Goal: Find specific page/section: Find specific page/section

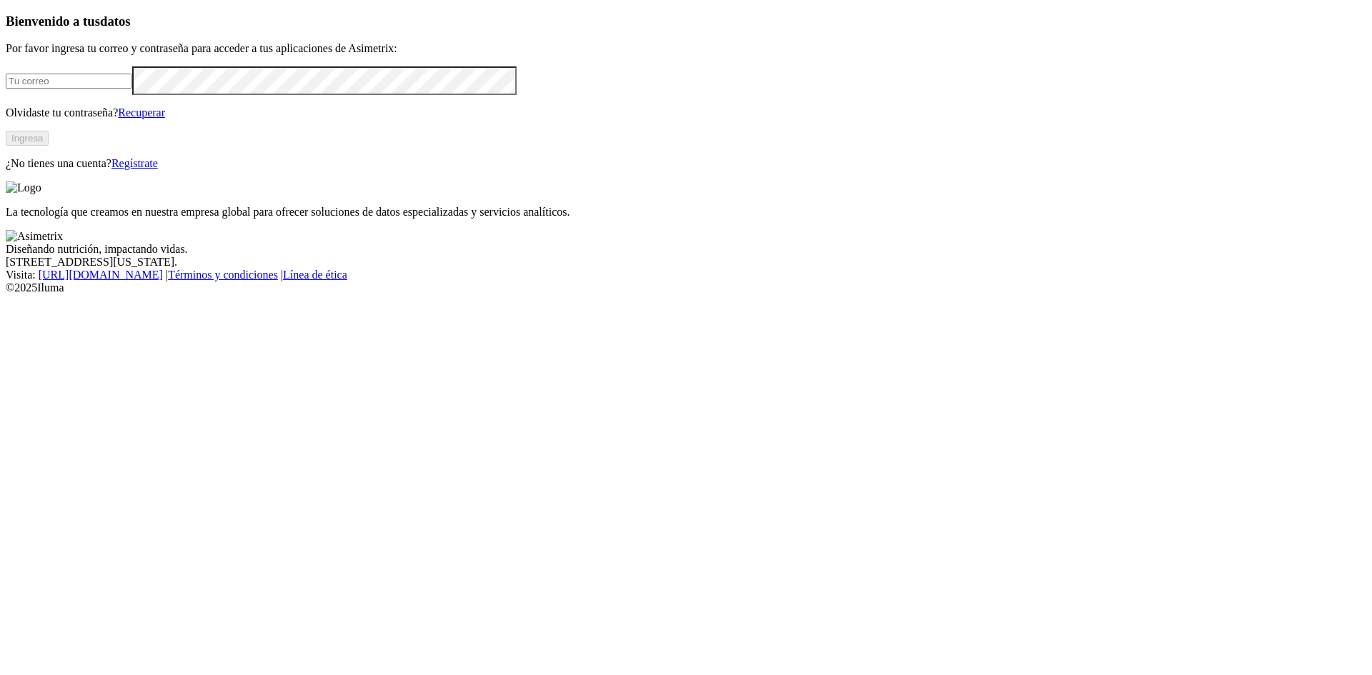
type input "[PERSON_NAME][EMAIL_ADDRESS][PERSON_NAME][DOMAIN_NAME]"
click at [49, 146] on button "Ingresa" at bounding box center [27, 138] width 43 height 15
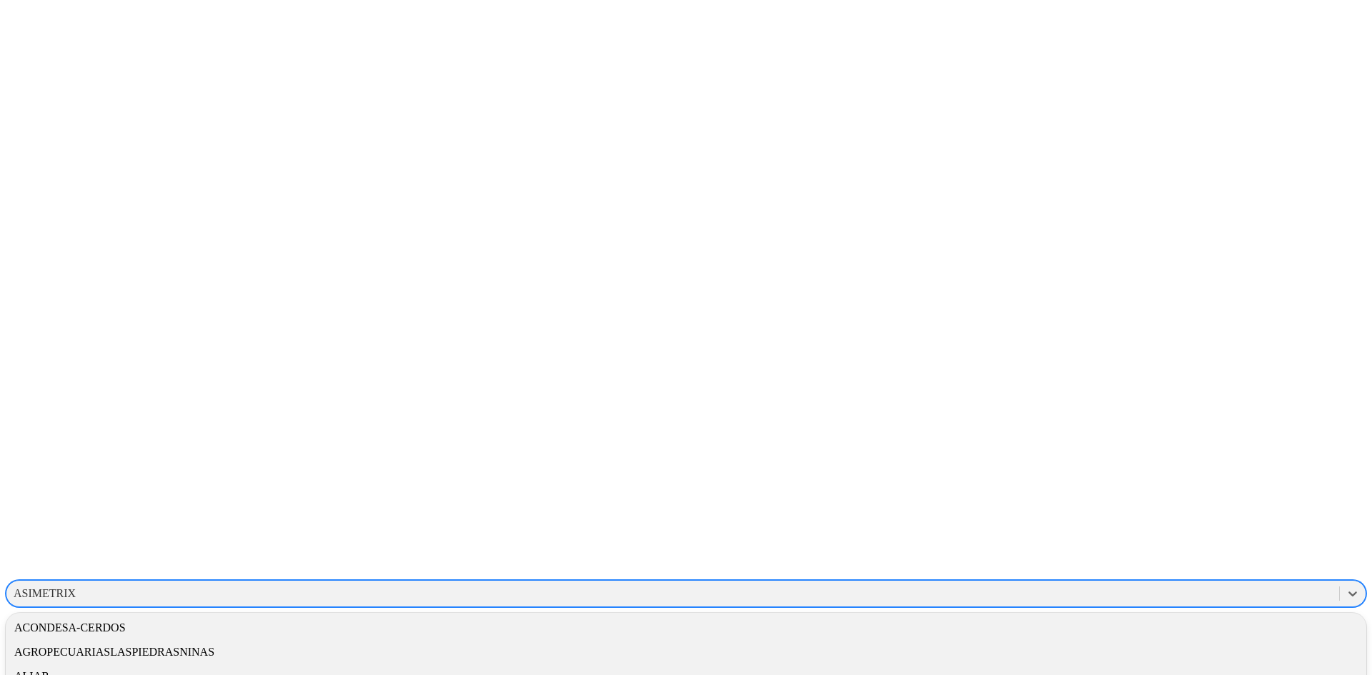
click at [76, 588] on div "ASIMETRIX" at bounding box center [45, 594] width 62 height 13
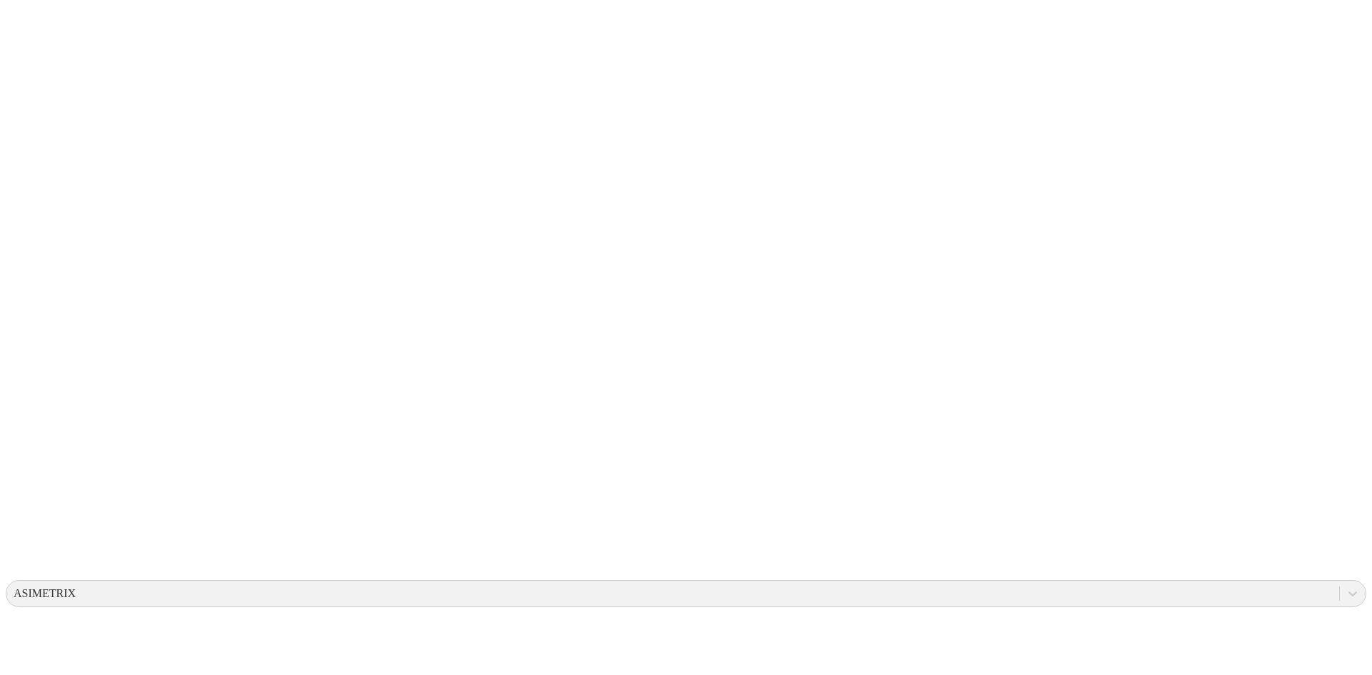
click at [27, 35] on icon at bounding box center [28, 292] width 44 height 572
click at [76, 588] on div "ASIMETRIX" at bounding box center [45, 594] width 62 height 13
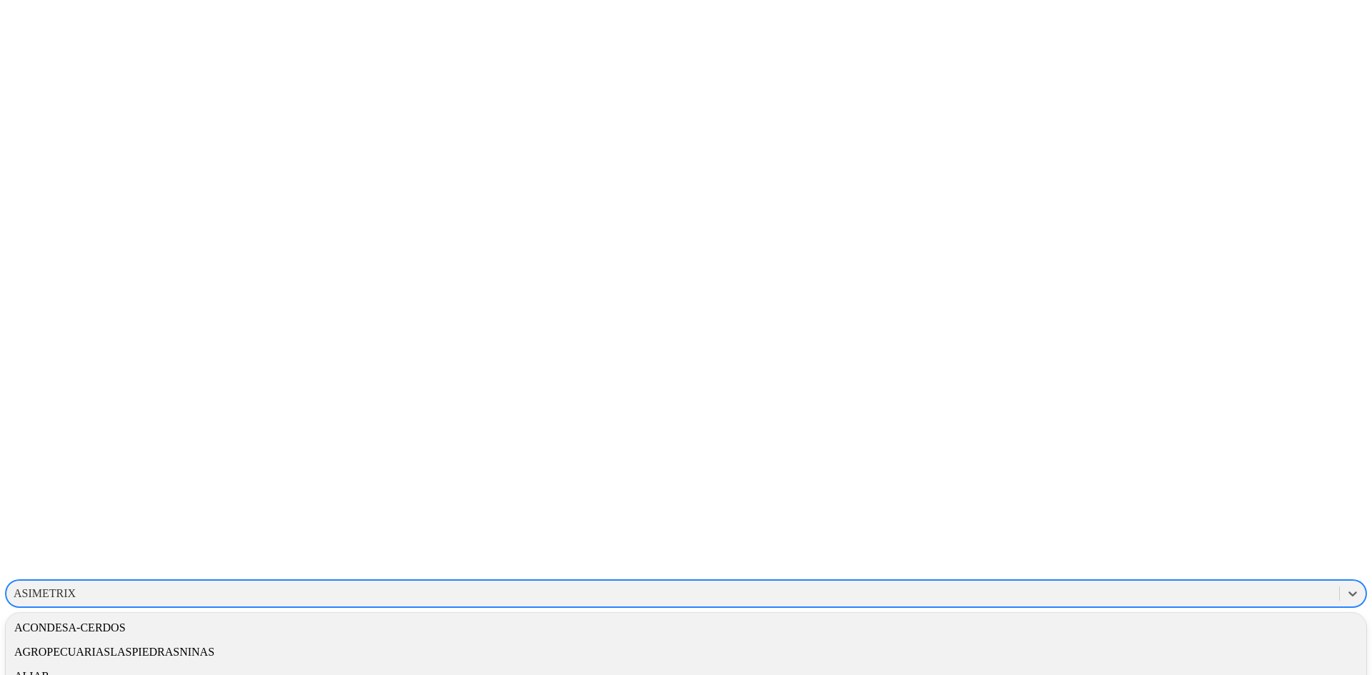
click at [1159, 665] on div "ALIAR" at bounding box center [686, 677] width 1361 height 24
